Goal: Transaction & Acquisition: Purchase product/service

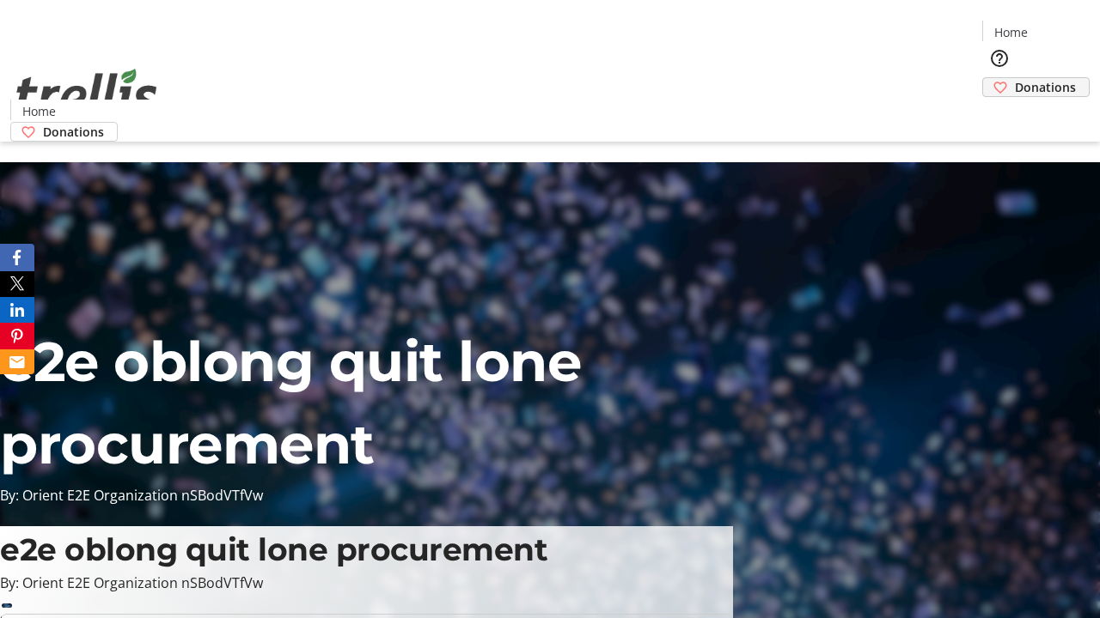
click at [1014, 78] on span "Donations" at bounding box center [1044, 87] width 61 height 18
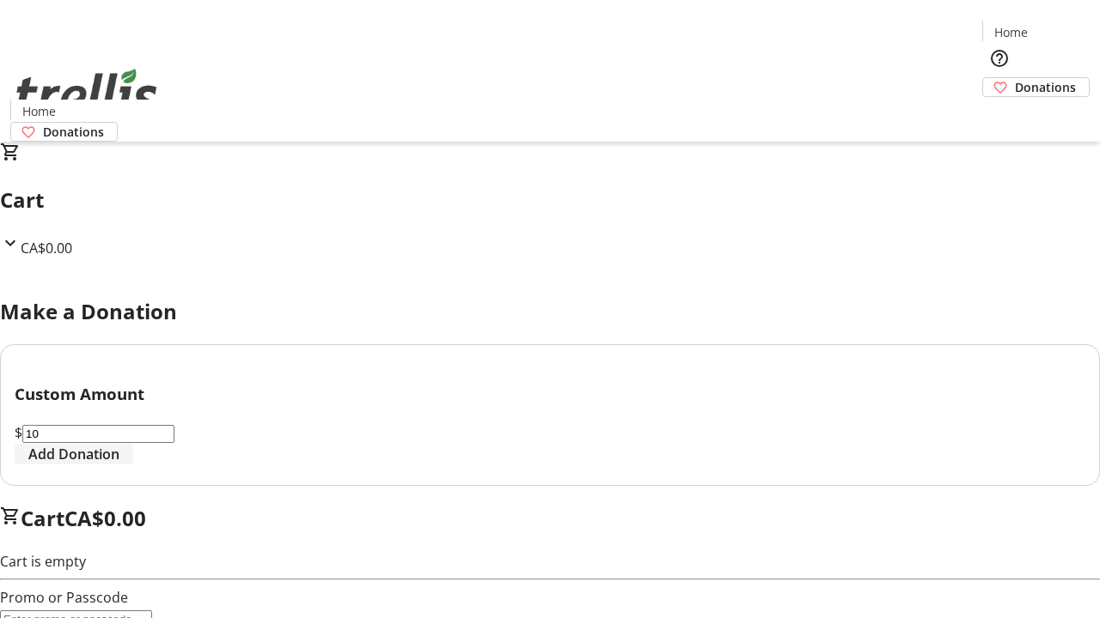
click at [119, 465] on span "Add Donation" at bounding box center [73, 454] width 91 height 21
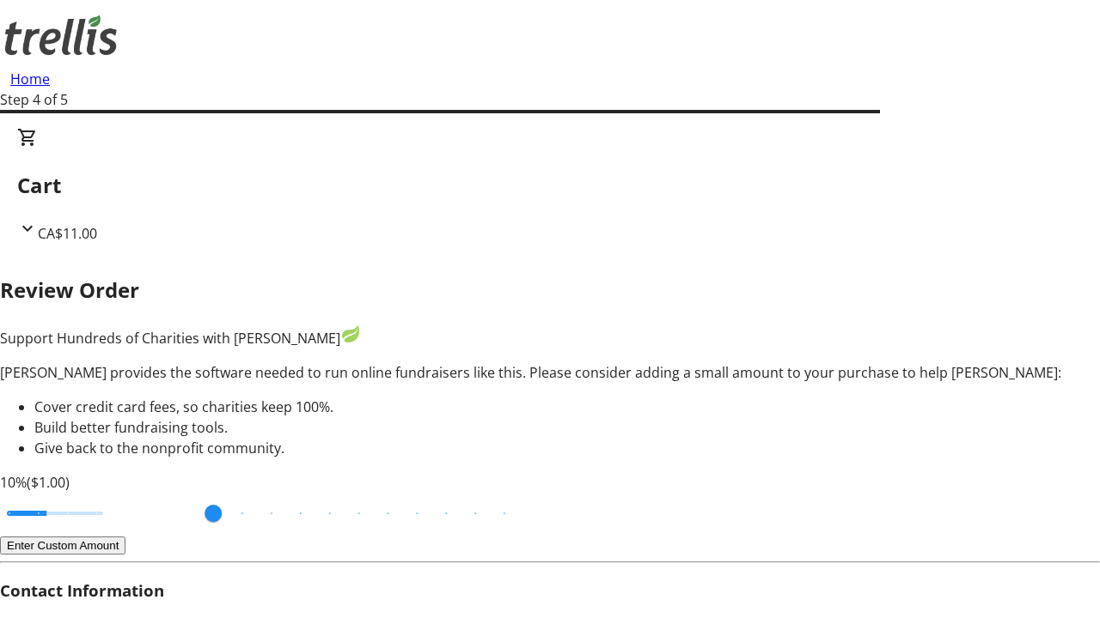
type input "3"
click at [116, 495] on input "Cover fees percentage" at bounding box center [55, 514] width 132 height 38
